Goal: Find specific page/section: Find specific page/section

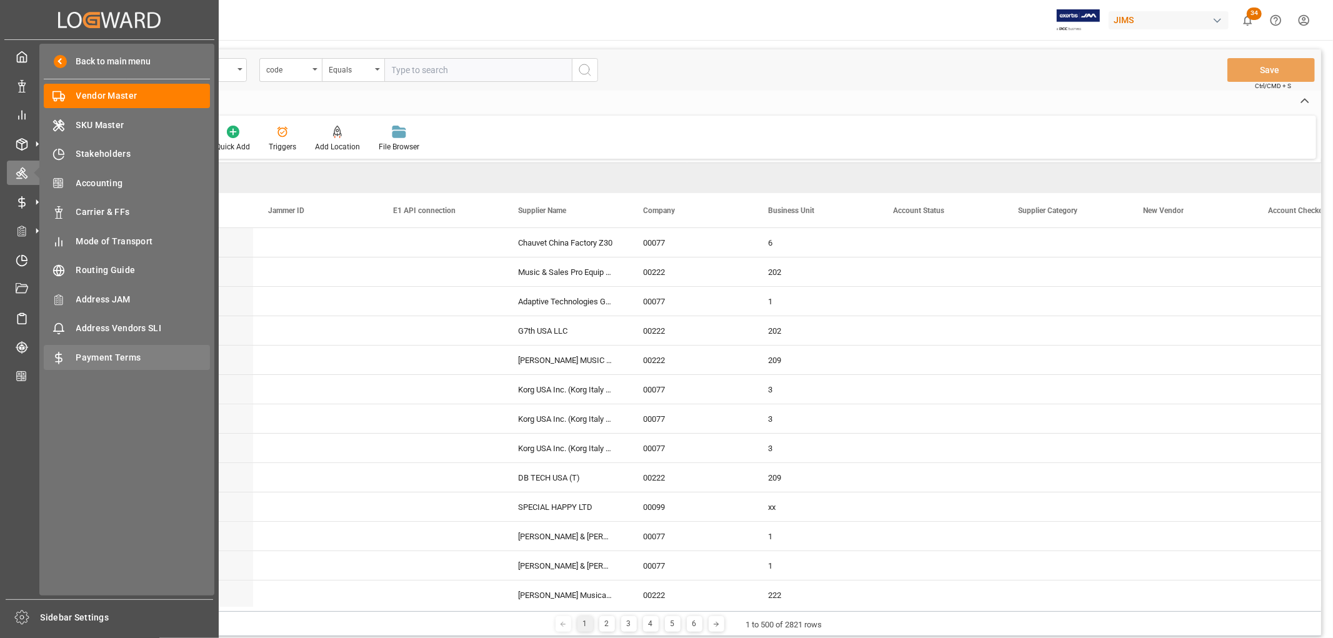
click at [103, 357] on span "Payment Terms" at bounding box center [143, 357] width 134 height 13
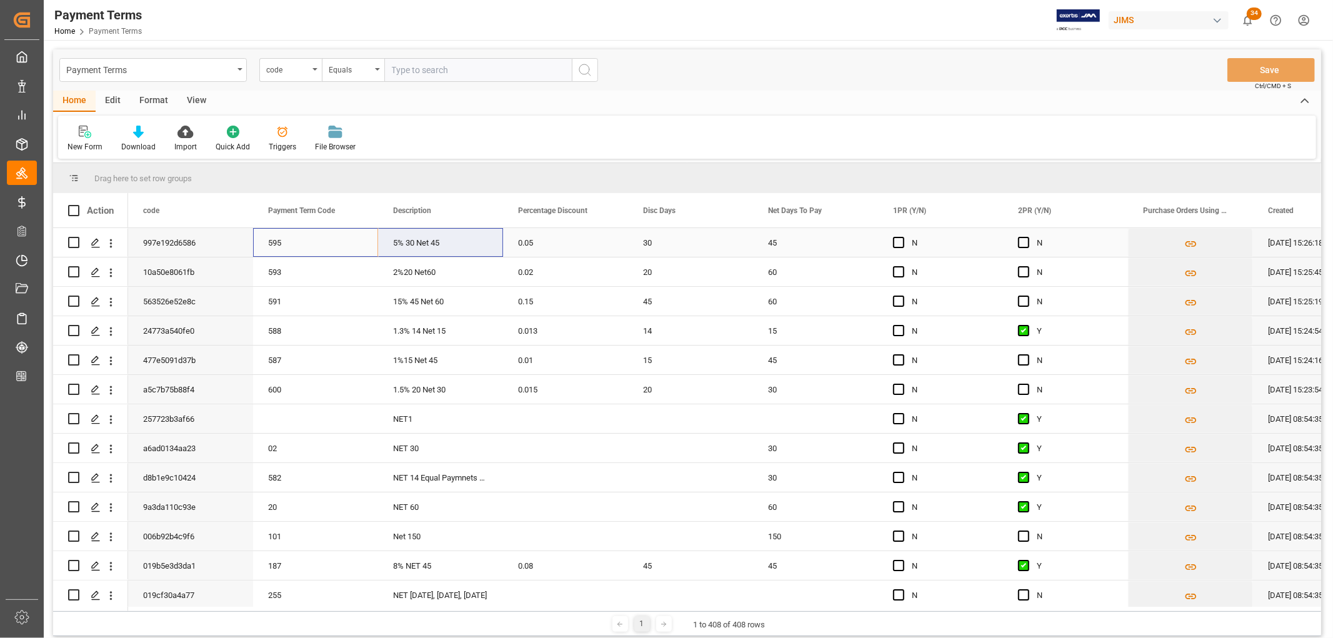
drag, startPoint x: 295, startPoint y: 250, endPoint x: 421, endPoint y: 251, distance: 126.3
click at [421, 251] on div "997e192d6586 595 5% 30 Net 45 0.05 30 45 N N [DATE] 15:26:18" at bounding box center [753, 242] width 1250 height 29
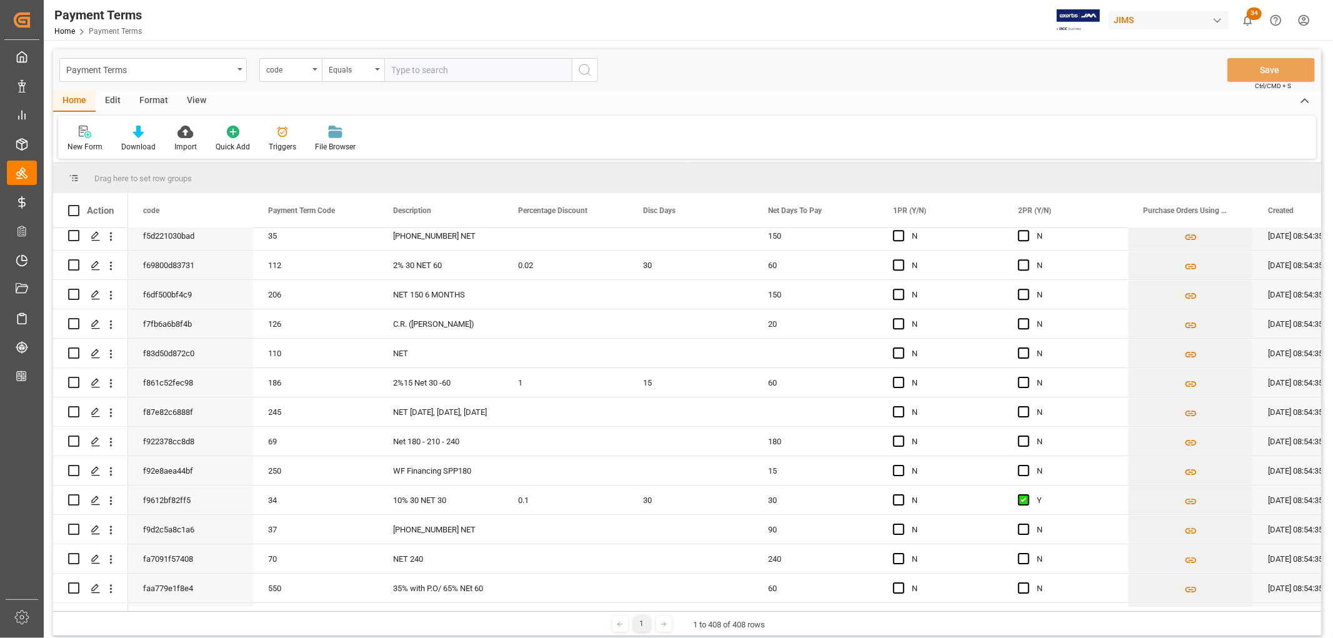
scroll to position [11610, 0]
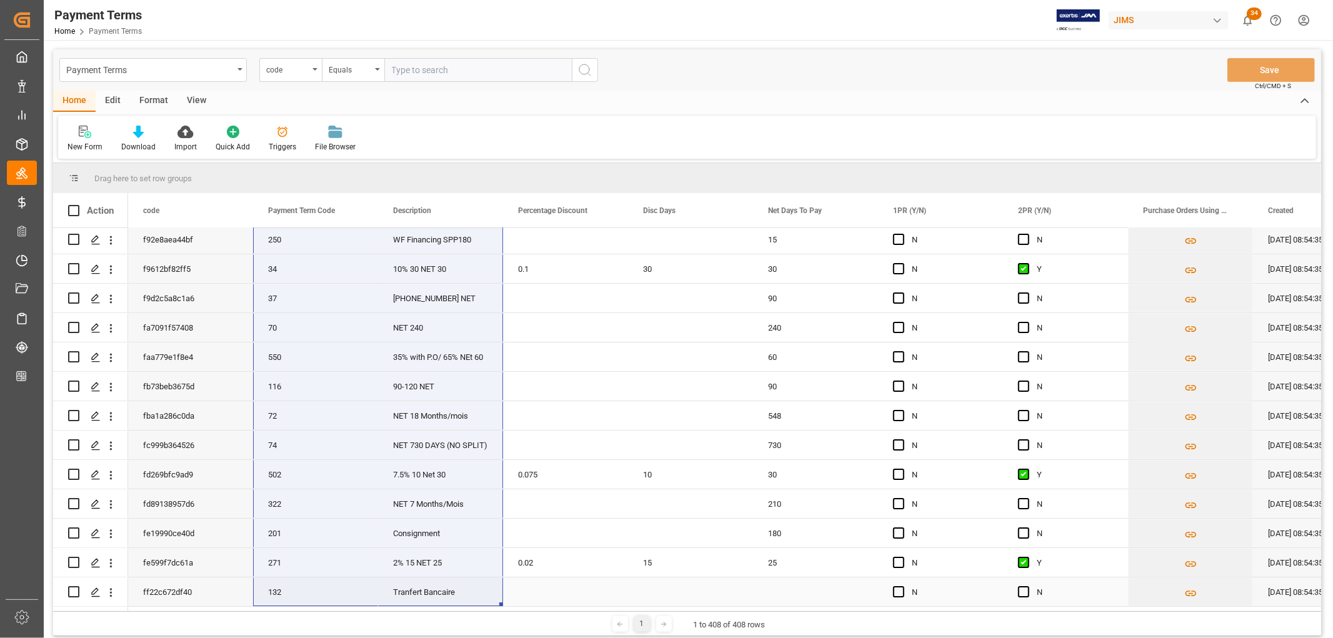
drag, startPoint x: 305, startPoint y: 241, endPoint x: 439, endPoint y: 594, distance: 377.9
click at [358, 208] on span at bounding box center [357, 210] width 11 height 11
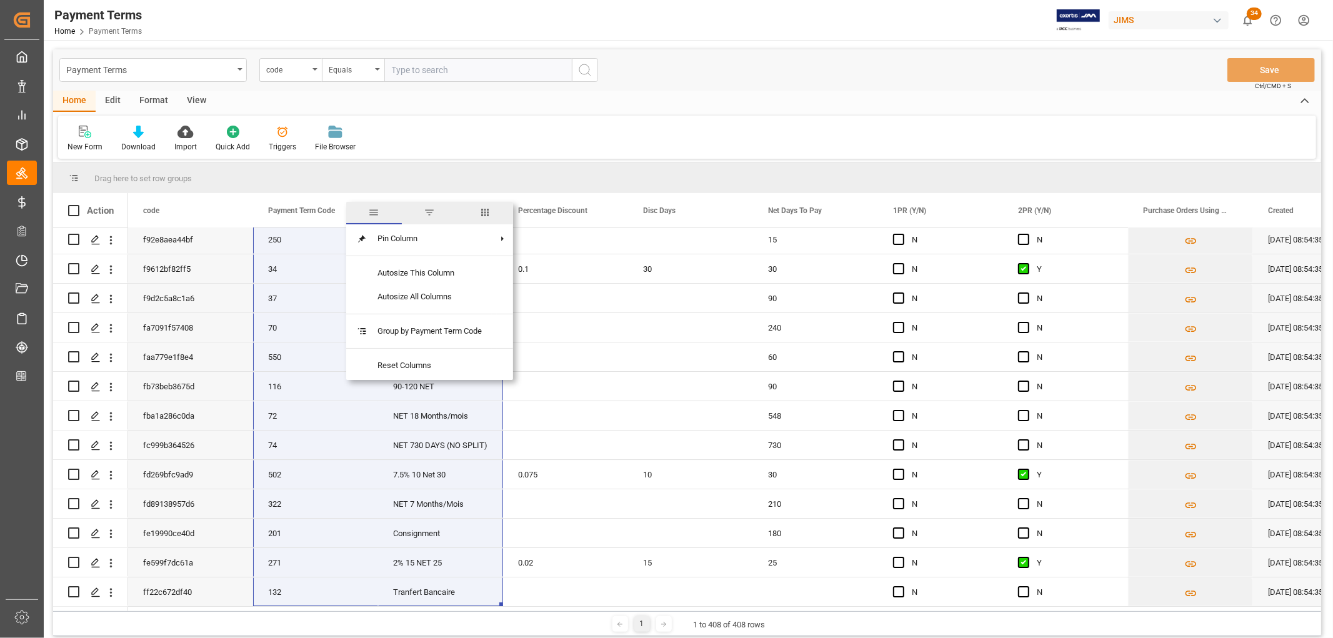
click at [429, 211] on span "filter" at bounding box center [429, 212] width 11 height 11
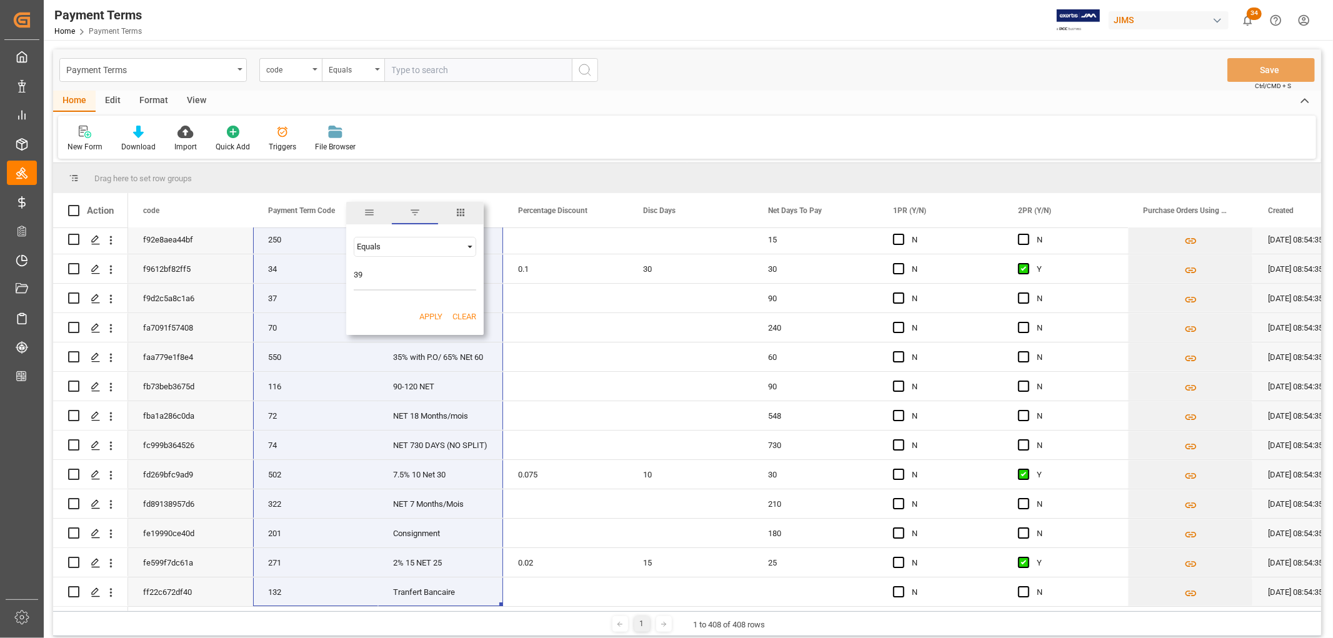
type input "39"
click at [434, 319] on button "Apply" at bounding box center [430, 317] width 23 height 13
